Goal: Information Seeking & Learning: Learn about a topic

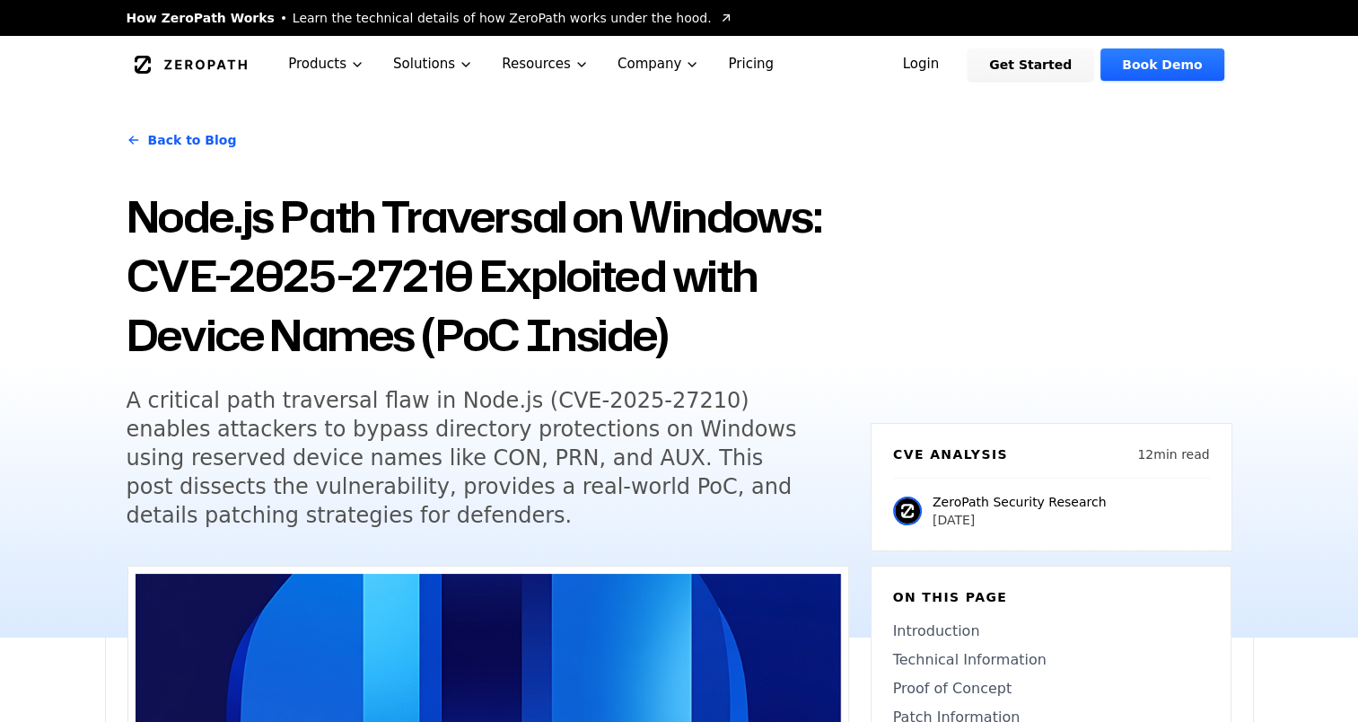
click at [534, 467] on h5 "A critical path traversal flaw in Node.js (CVE-2025-27210) enables attackers to…" at bounding box center [471, 458] width 689 height 144
click at [382, 508] on h5 "A critical path traversal flaw in Node.js (CVE-2025-27210) enables attackers to…" at bounding box center [471, 458] width 689 height 144
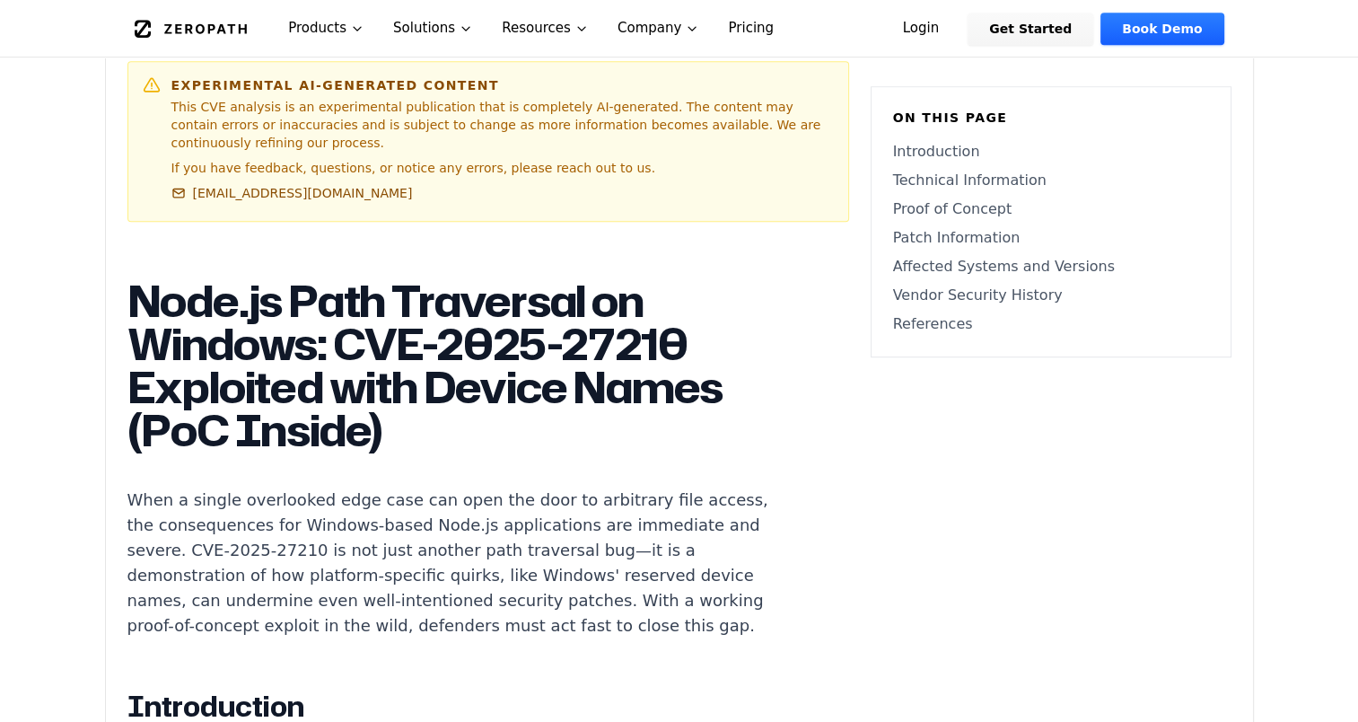
scroll to position [1077, 0]
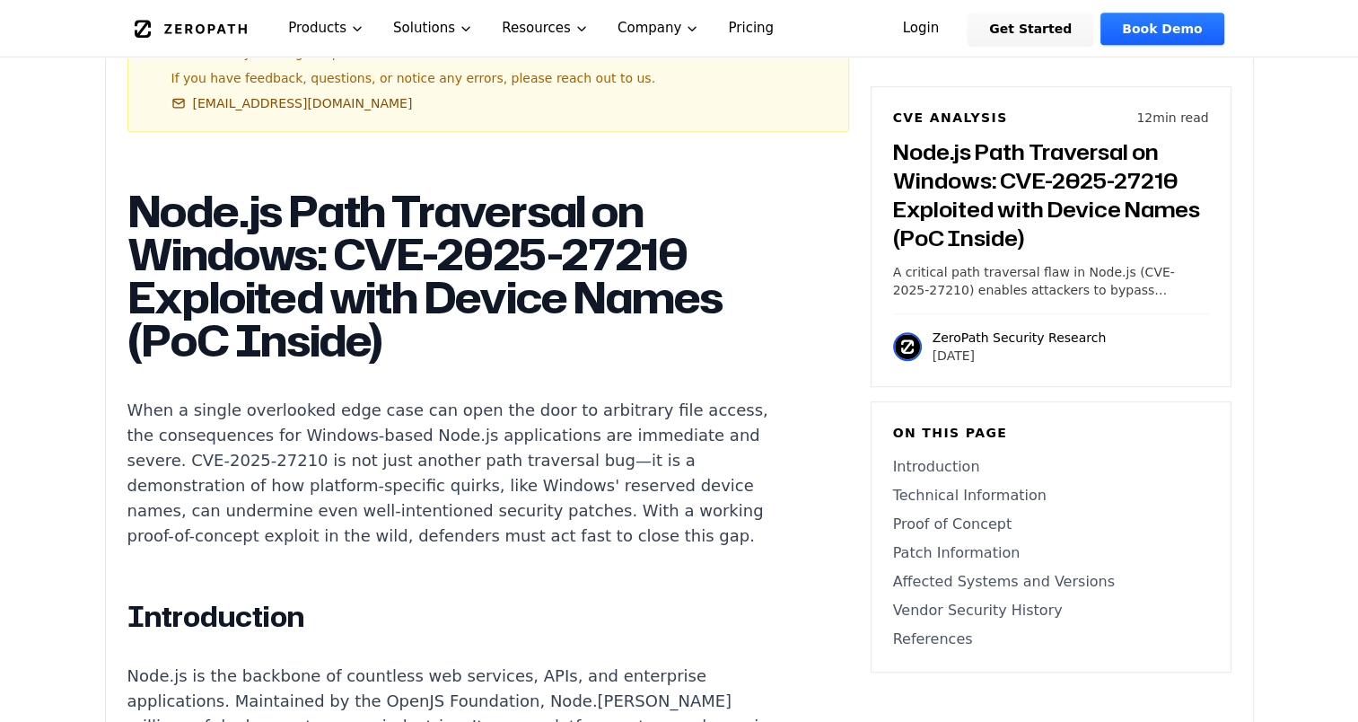
click at [393, 599] on h2 "Introduction" at bounding box center [461, 617] width 668 height 36
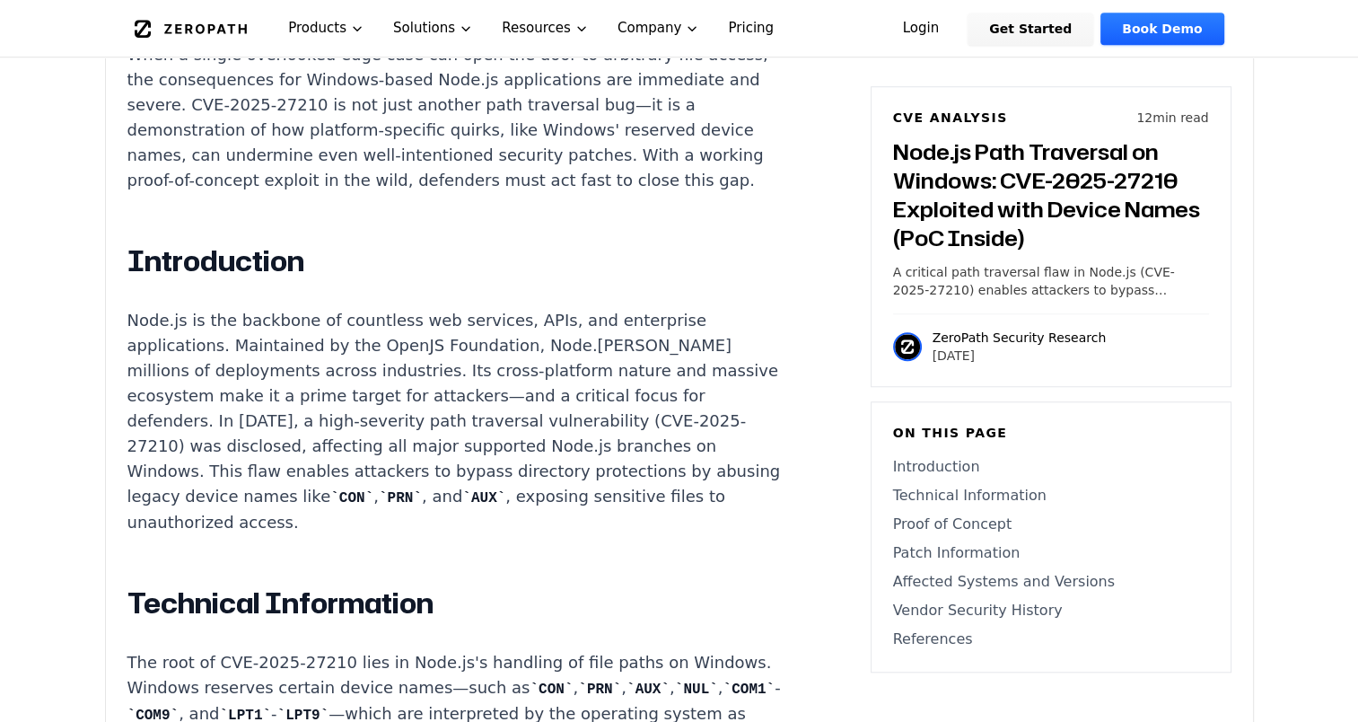
scroll to position [1436, 0]
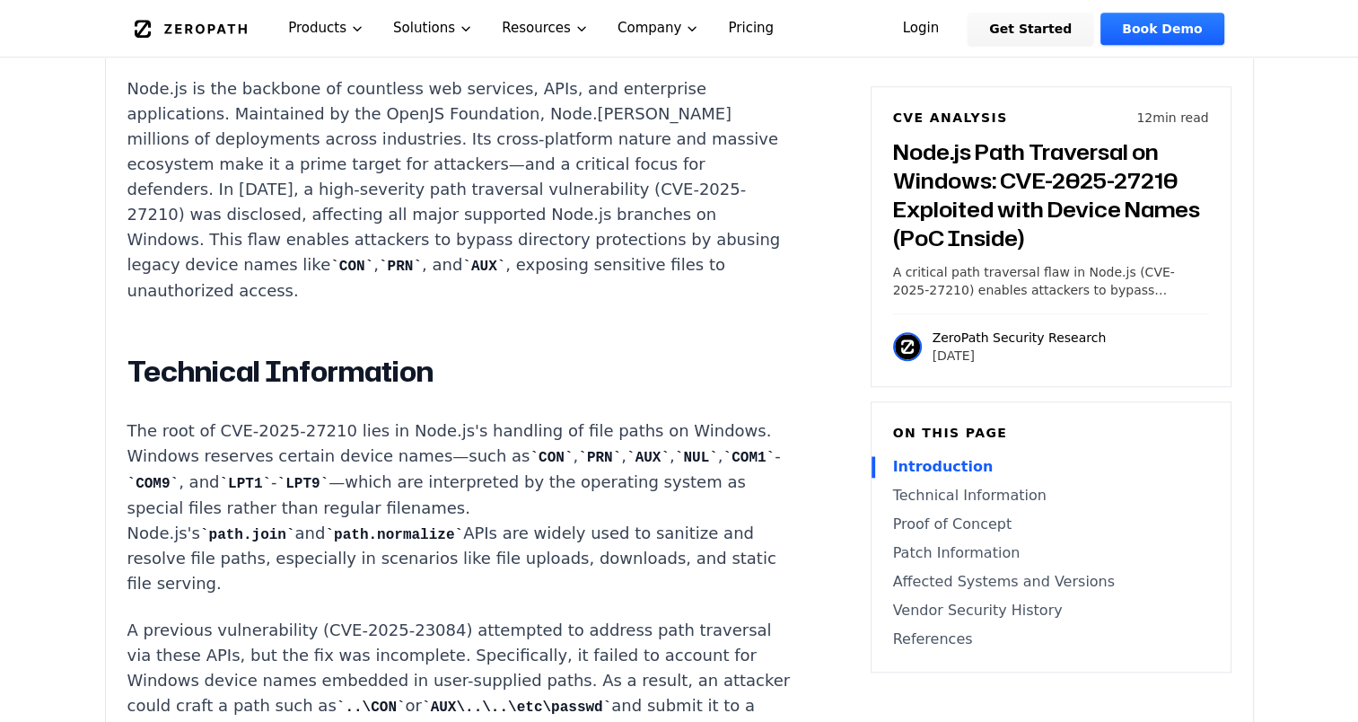
scroll to position [1705, 0]
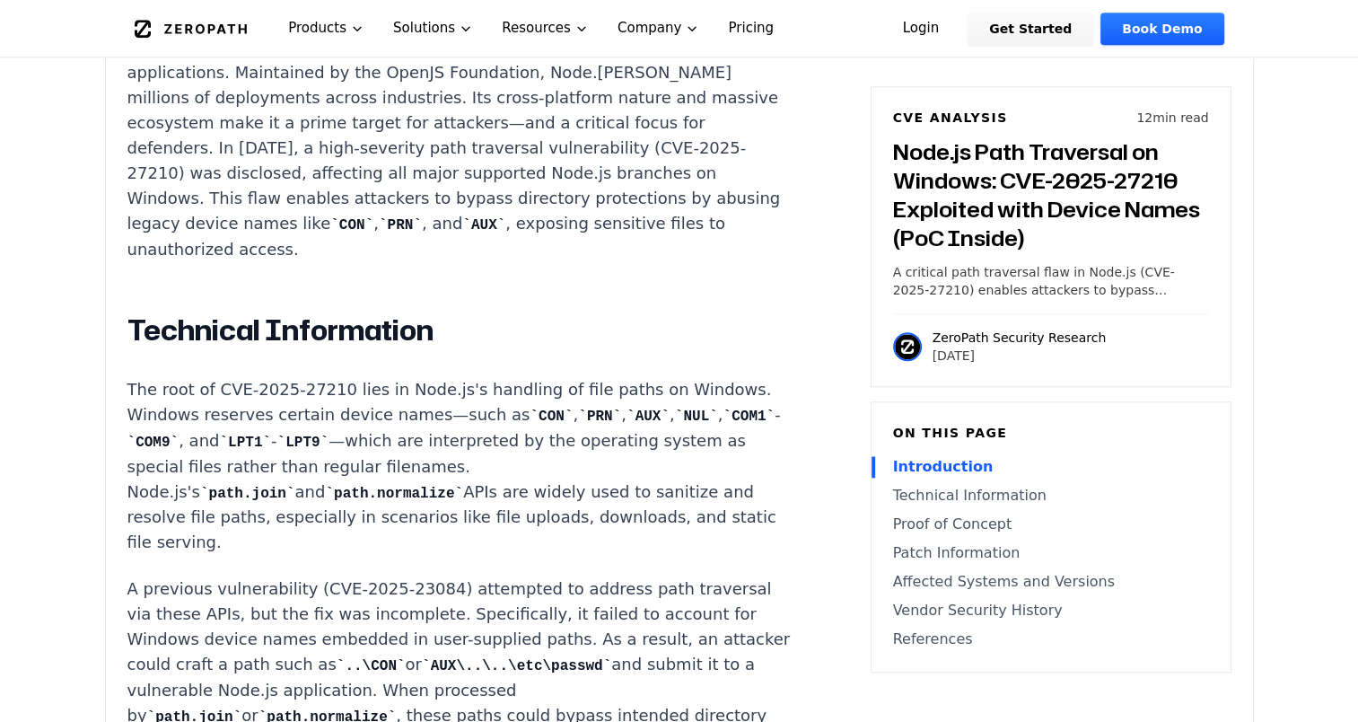
click at [659, 447] on p "The root of CVE-2025-27210 lies in Node.js's handling of file paths on Windows.…" at bounding box center [461, 466] width 668 height 179
click at [555, 312] on h2 "Technical Information" at bounding box center [461, 330] width 668 height 36
click at [467, 576] on p "A previous vulnerability (CVE-2025-23084) attempted to address path traversal v…" at bounding box center [461, 665] width 668 height 178
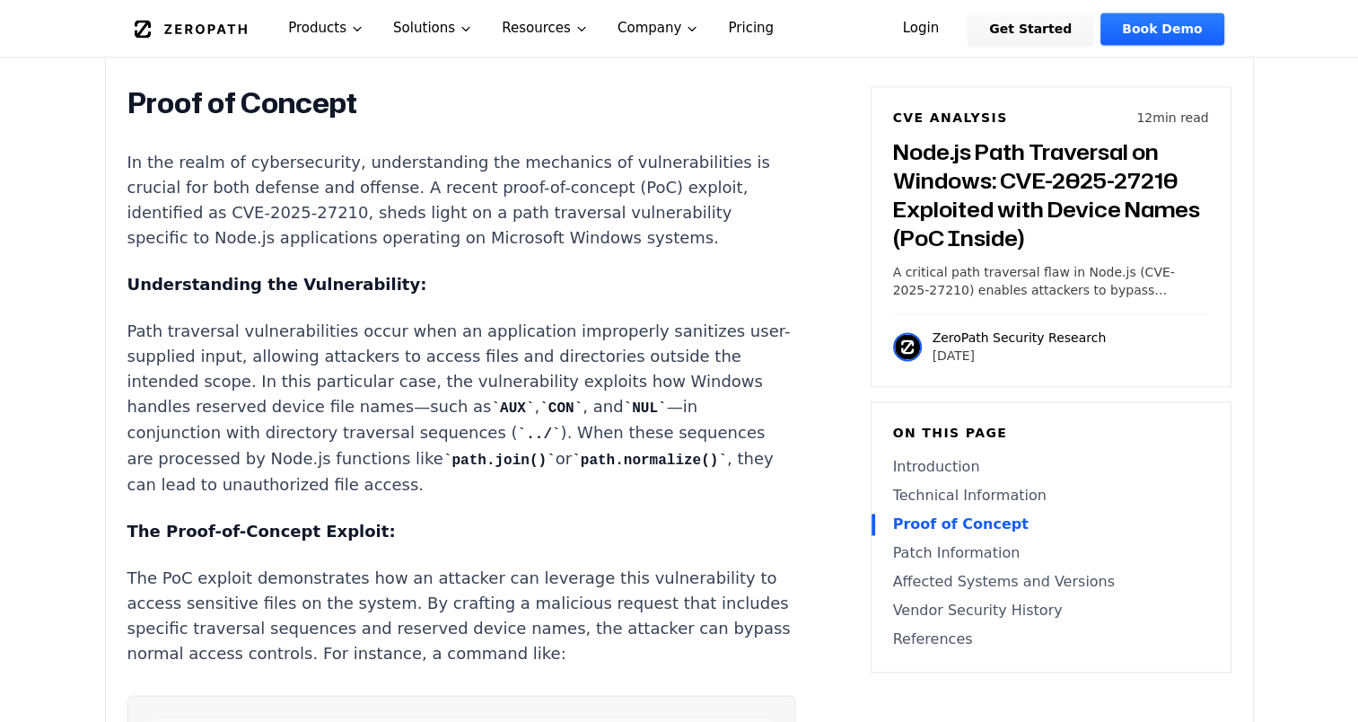
scroll to position [2580, 0]
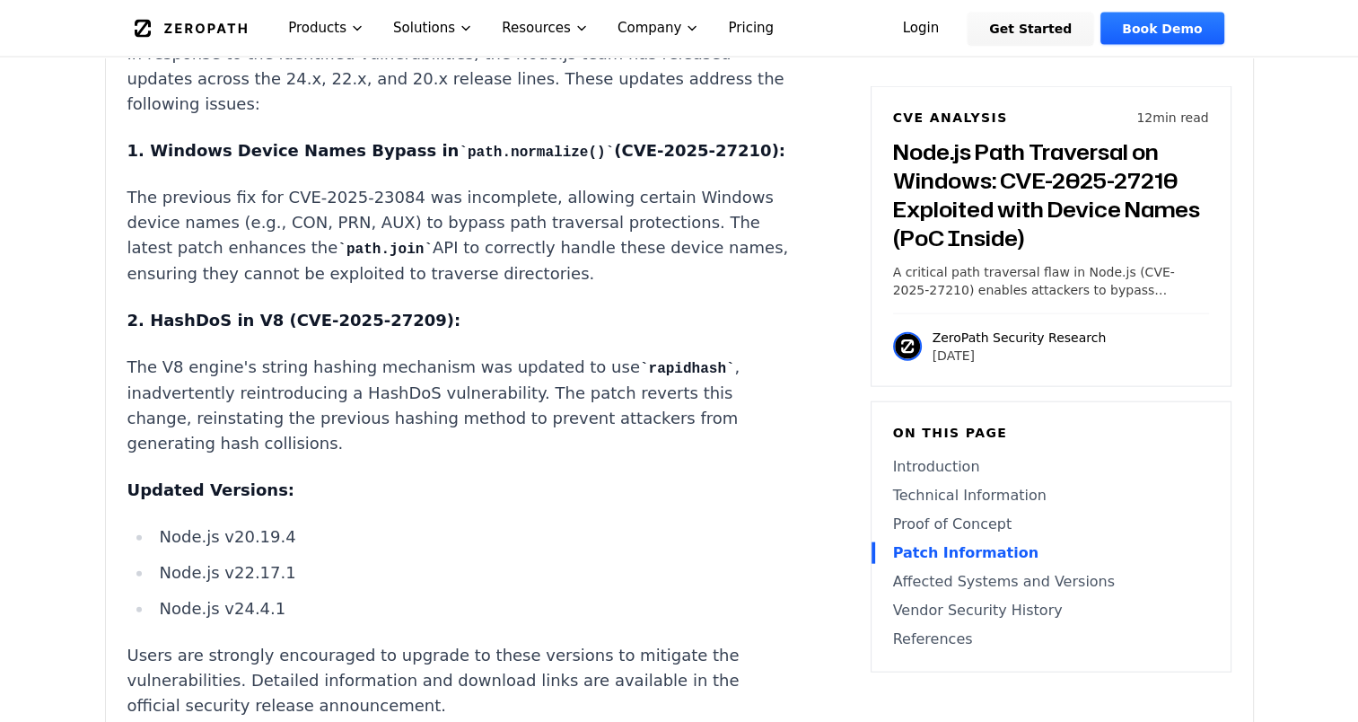
scroll to position [3926, 0]
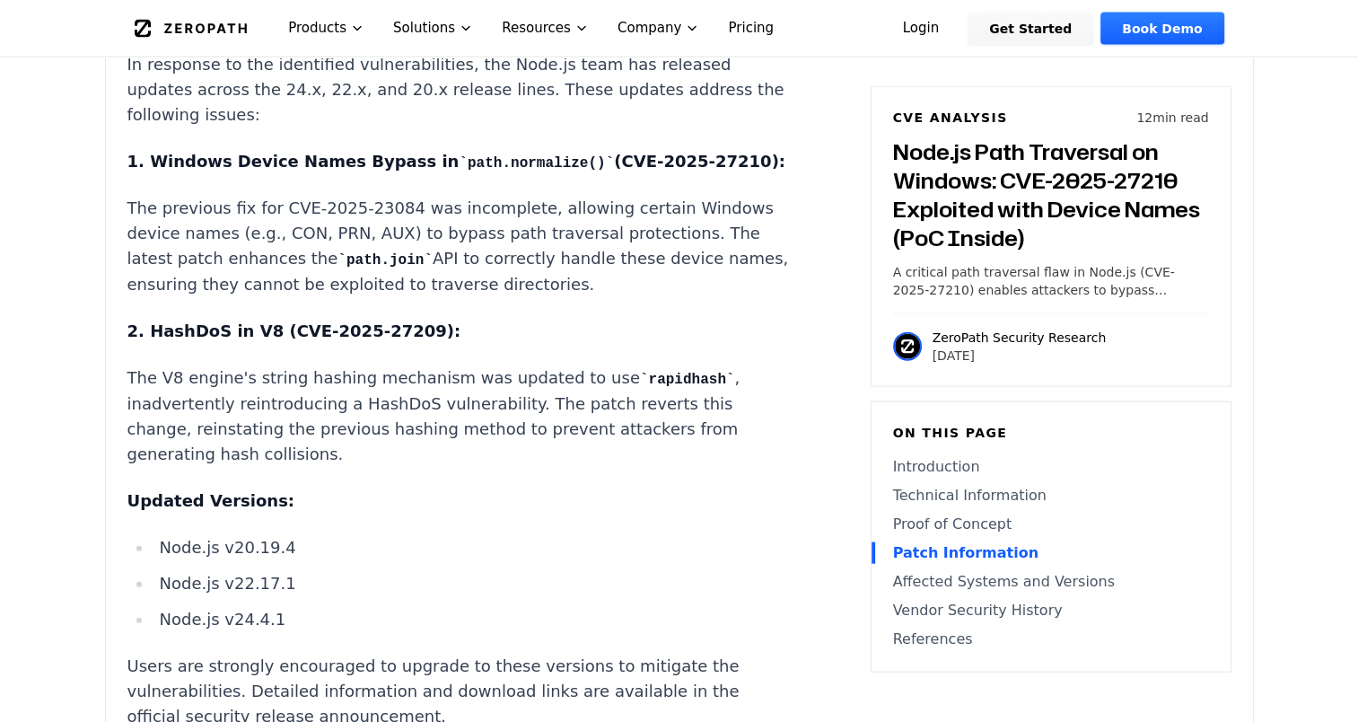
scroll to position [4016, 0]
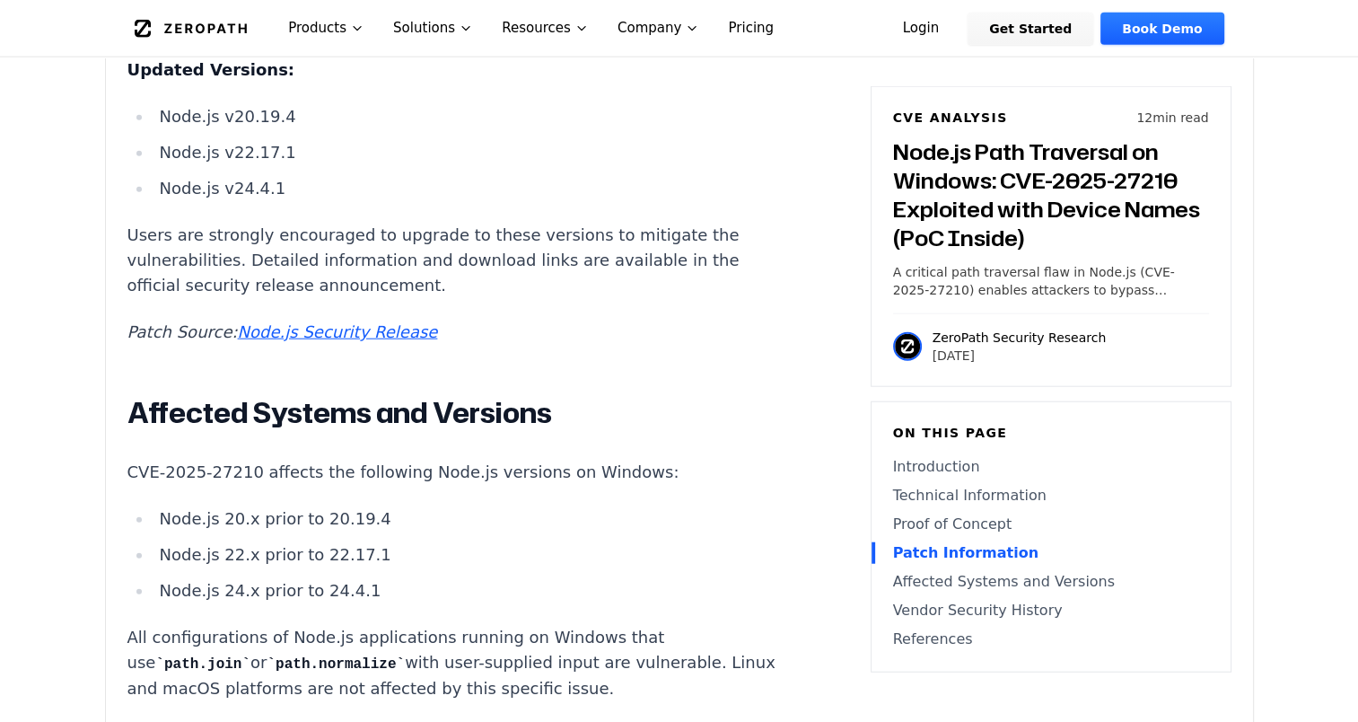
scroll to position [4375, 0]
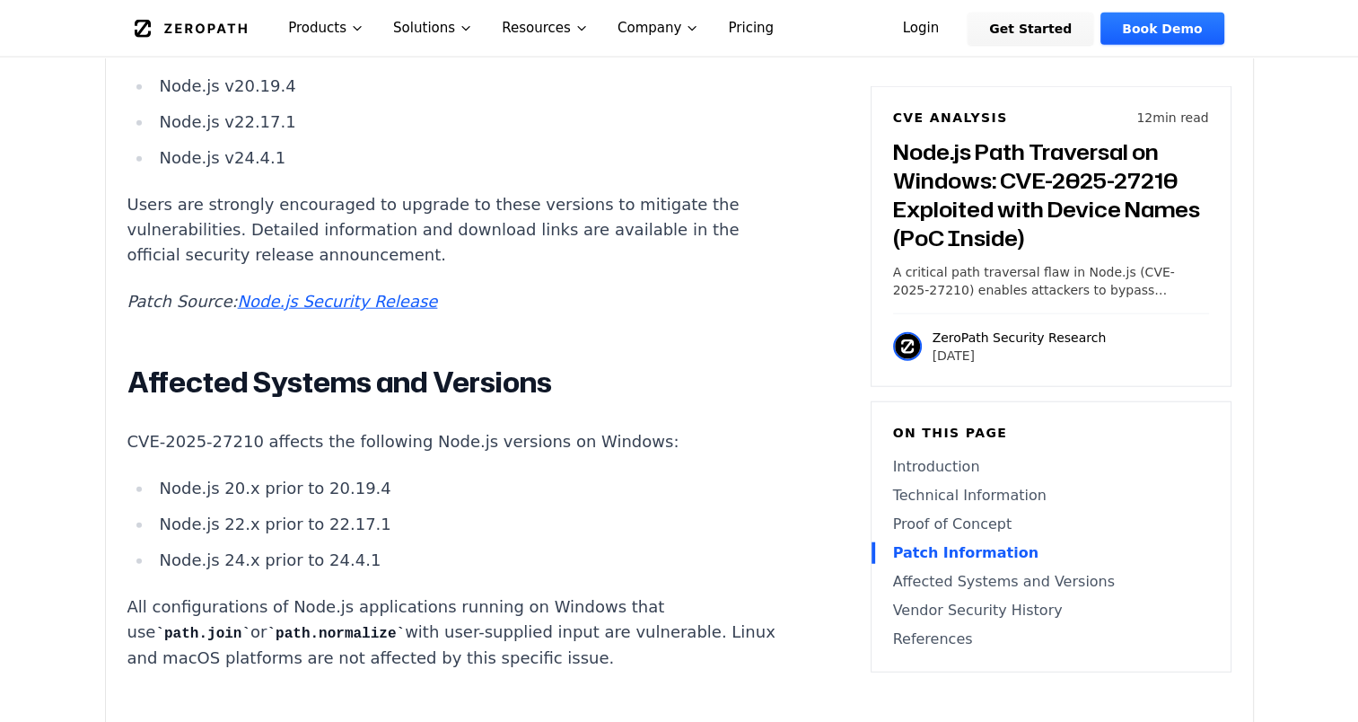
click at [565, 525] on ul "Node.js 20.x prior to 20.19.4 Node.js 22.x prior to 22.17.1 Node.js 24.x prior …" at bounding box center [461, 524] width 668 height 97
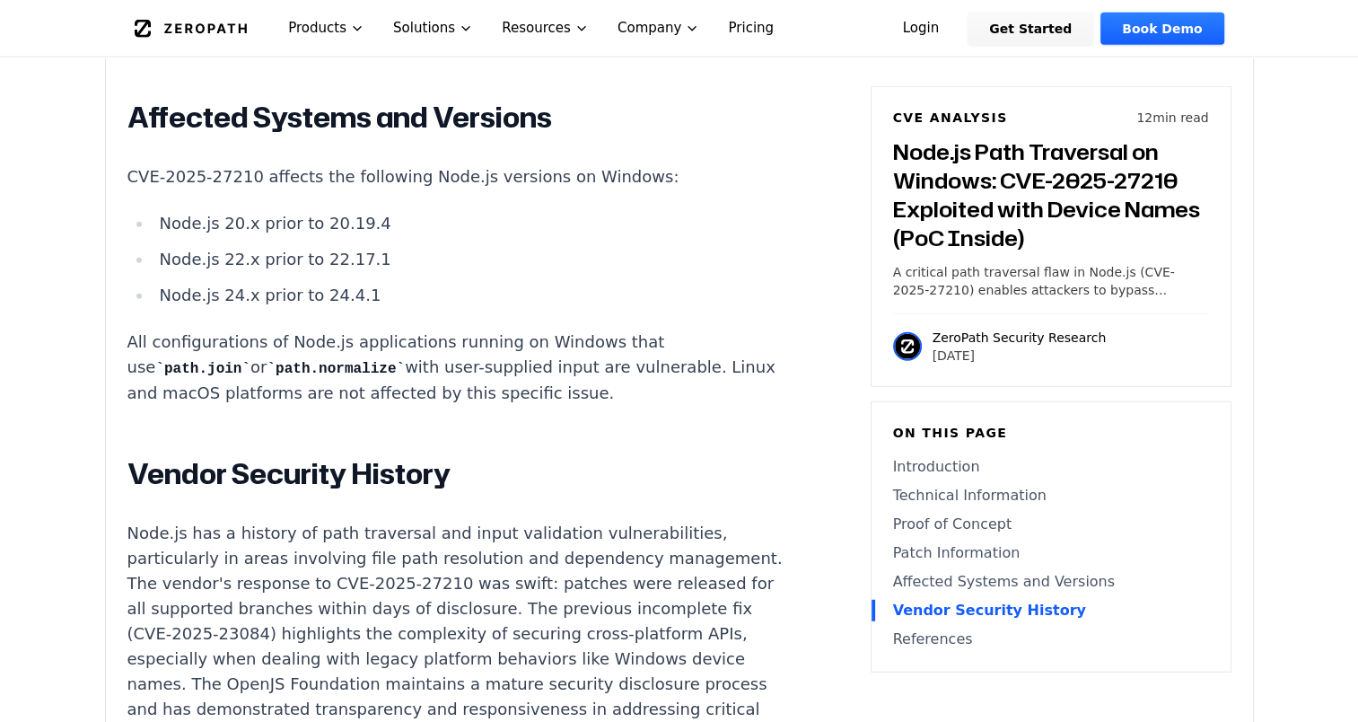
scroll to position [4465, 0]
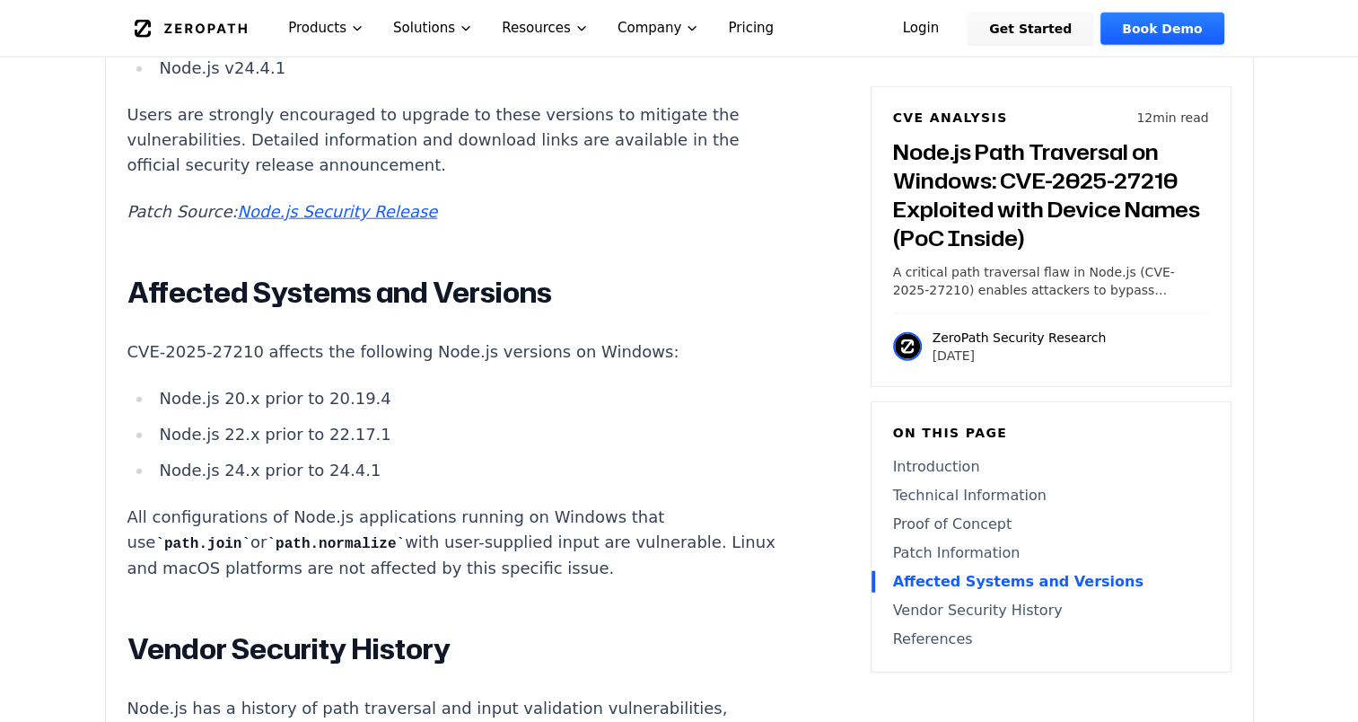
click at [530, 422] on li "Node.js 22.x prior to 22.17.1" at bounding box center [474, 434] width 643 height 25
click at [537, 422] on li "Node.js 22.x prior to 22.17.1" at bounding box center [474, 434] width 643 height 25
click at [520, 395] on ul "Node.js 20.x prior to 20.19.4 Node.js 22.x prior to 22.17.1 Node.js 24.x prior …" at bounding box center [461, 434] width 668 height 97
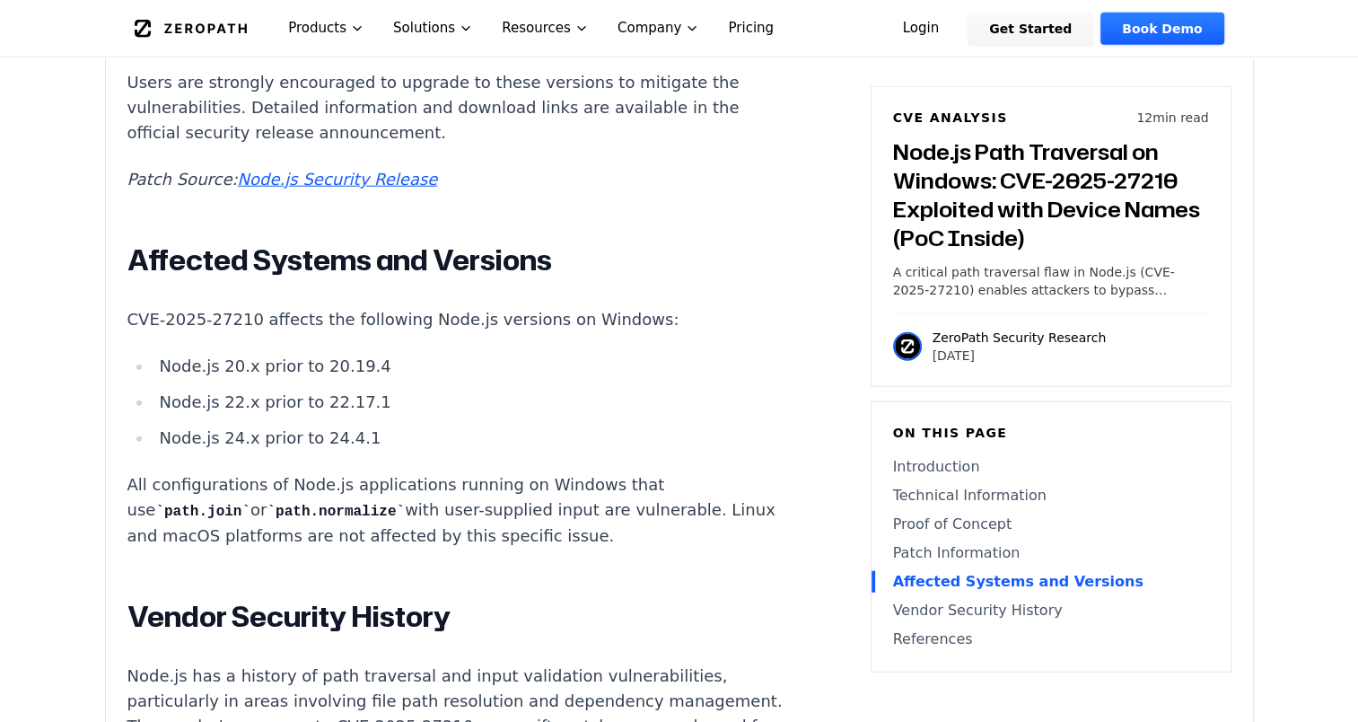
scroll to position [4195, 0]
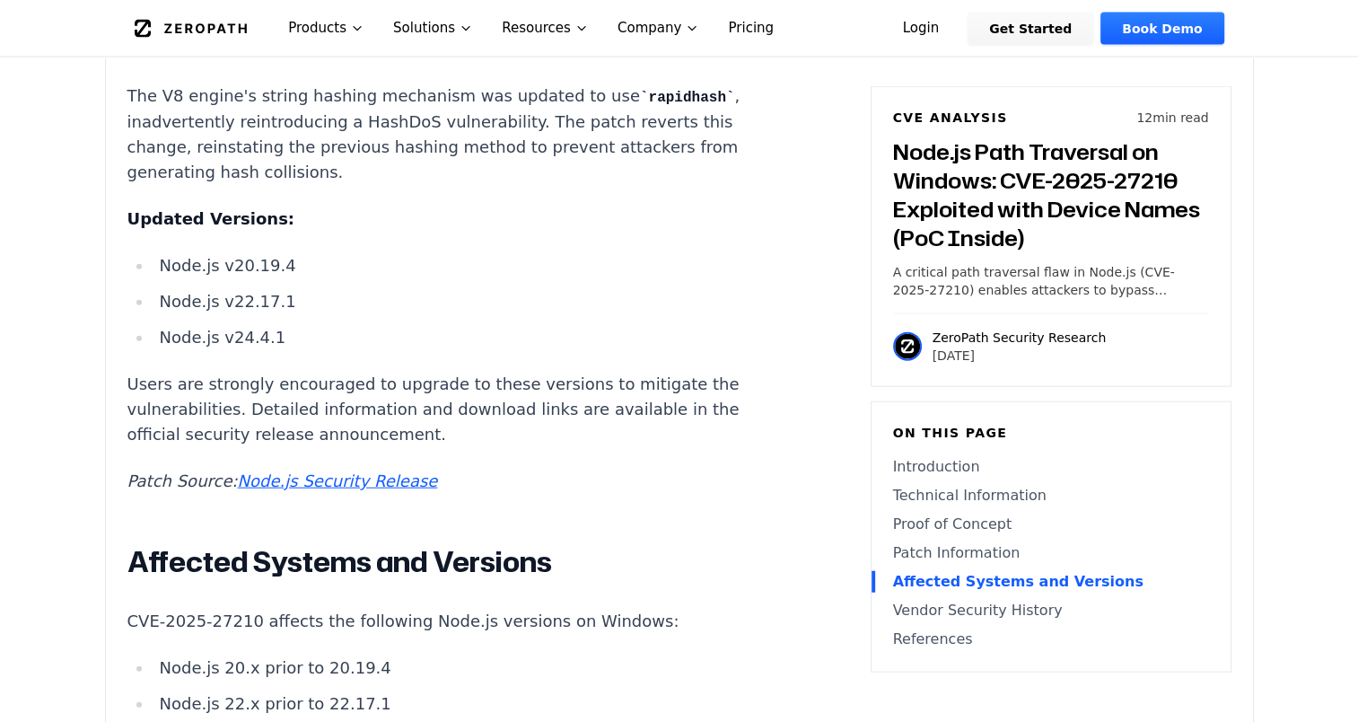
click at [668, 299] on ul "Node.js v20.19.4 Node.js v22.17.1 Node.js v24.4.1" at bounding box center [461, 301] width 668 height 97
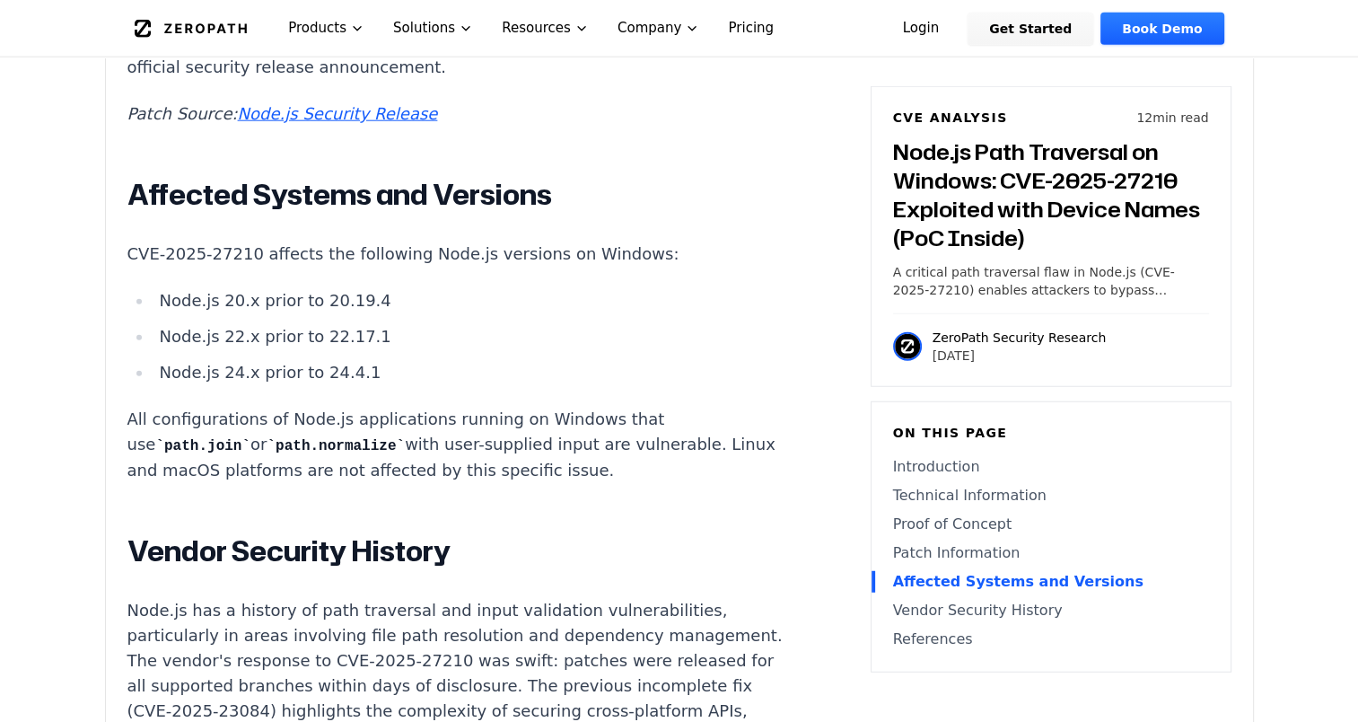
scroll to position [4668, 0]
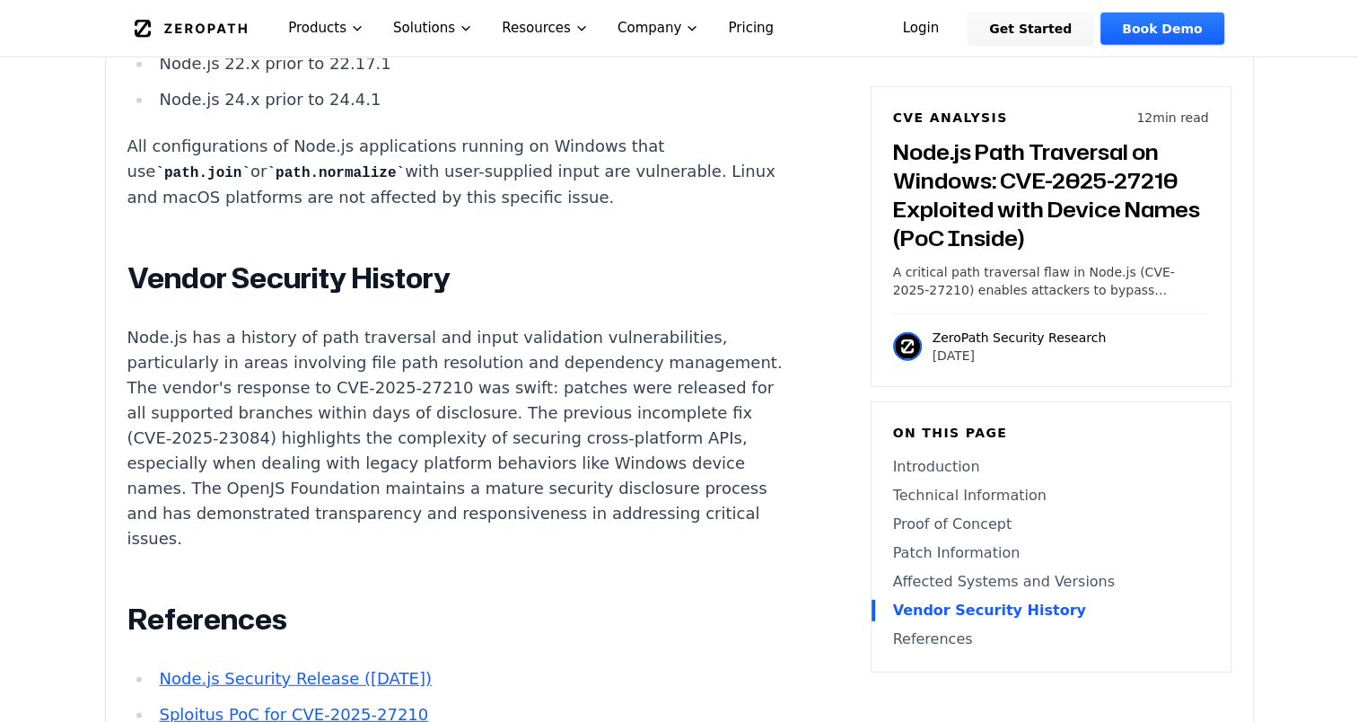
scroll to position [4937, 0]
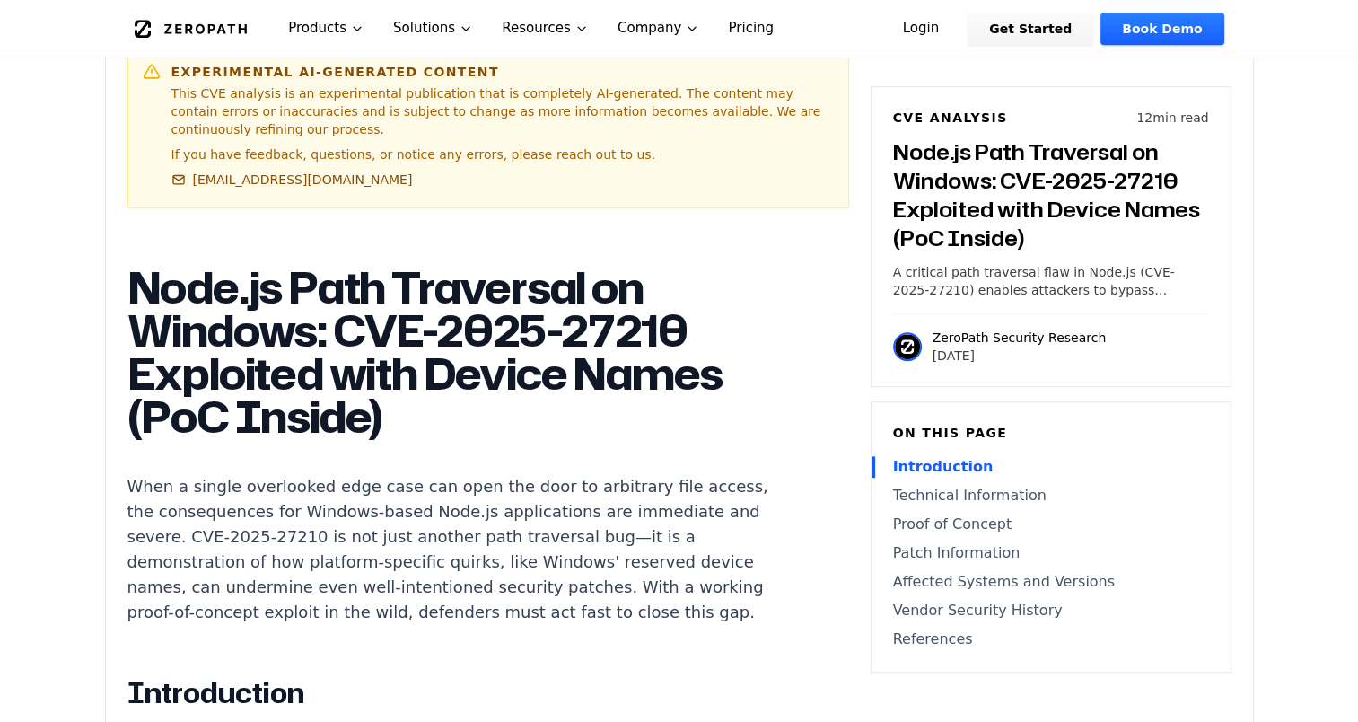
scroll to position [987, 0]
